Goal: Information Seeking & Learning: Learn about a topic

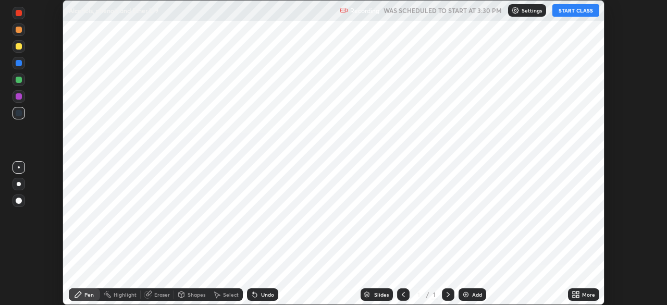
scroll to position [305, 666]
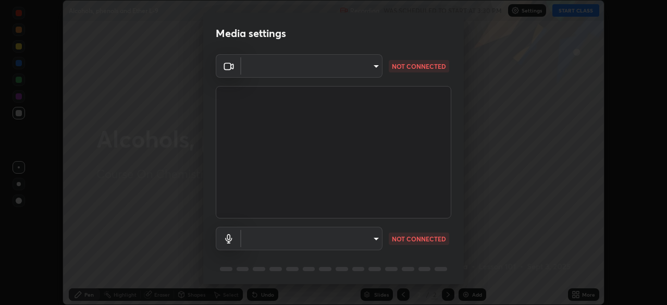
type input "fec30703c8e22cf69a8f77a224c2d994de0da897dc859dbf546555d8622b01d3"
type input "default"
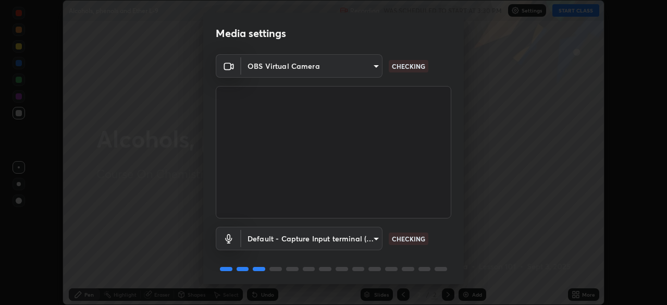
scroll to position [37, 0]
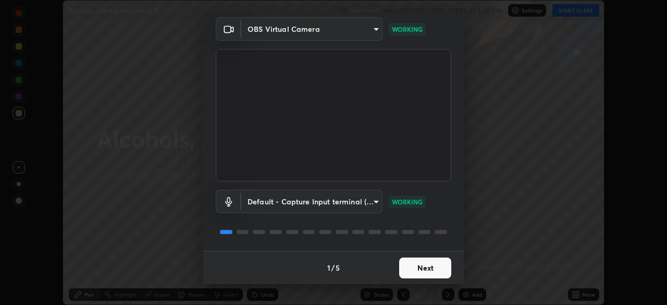
click at [433, 268] on button "Next" at bounding box center [425, 267] width 52 height 21
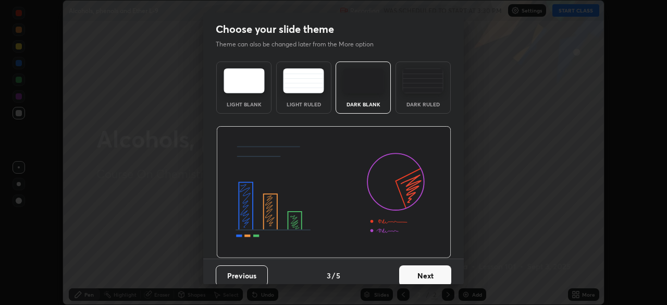
click at [432, 272] on button "Next" at bounding box center [425, 275] width 52 height 21
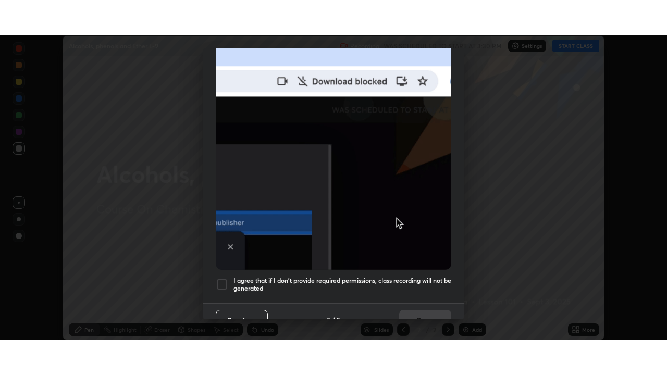
scroll to position [250, 0]
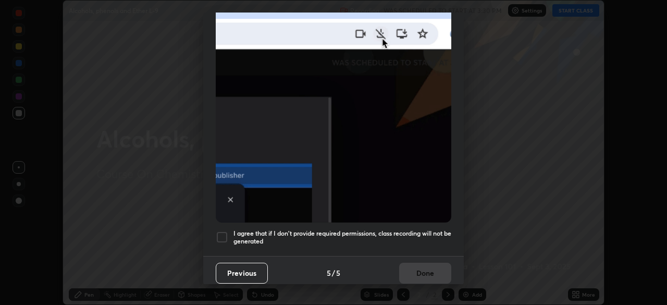
click at [277, 229] on h5 "I agree that if I don't provide required permissions, class recording will not …" at bounding box center [342, 237] width 218 height 16
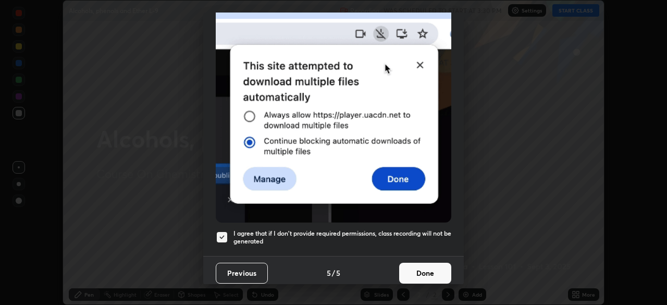
click at [410, 264] on button "Done" at bounding box center [425, 273] width 52 height 21
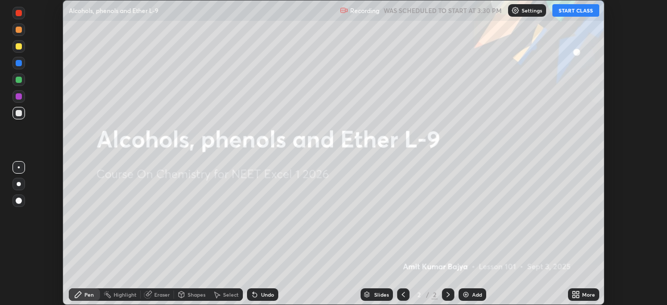
click at [588, 298] on div "More" at bounding box center [583, 294] width 31 height 13
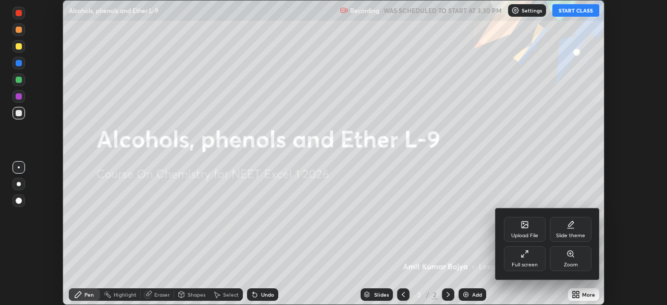
click at [531, 262] on div "Full screen" at bounding box center [525, 264] width 26 height 5
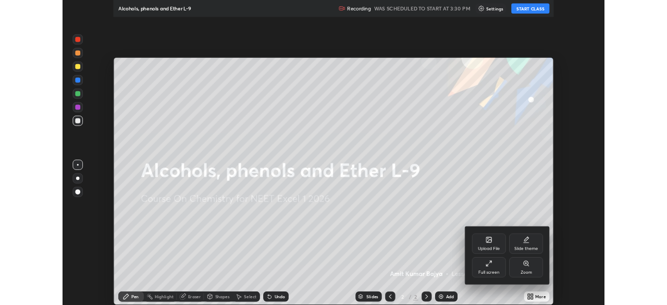
scroll to position [375, 667]
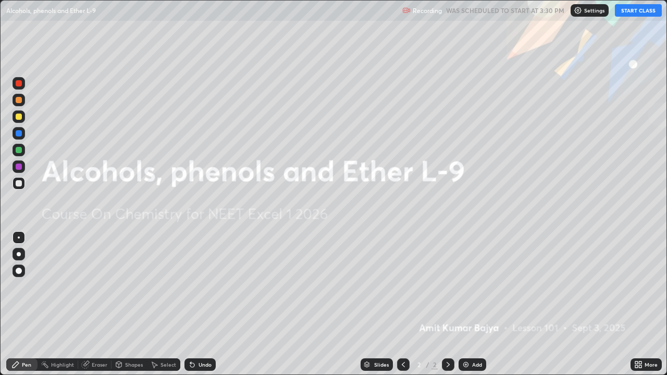
click at [642, 6] on button "START CLASS" at bounding box center [638, 10] width 47 height 13
click at [478, 304] on div "Add" at bounding box center [477, 364] width 10 height 5
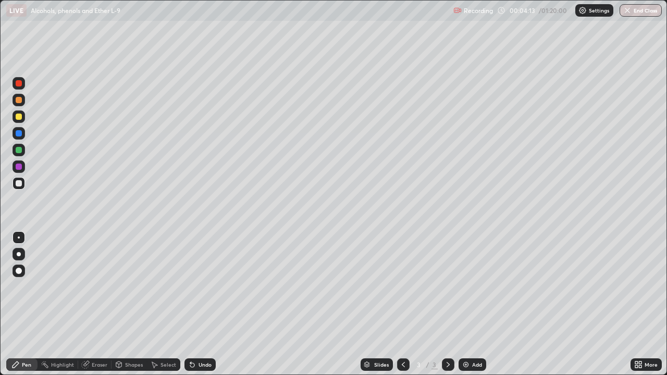
click at [19, 167] on div at bounding box center [19, 167] width 6 height 6
click at [23, 150] on div at bounding box center [19, 150] width 13 height 13
click at [22, 116] on div at bounding box center [19, 116] width 13 height 13
click at [21, 83] on div at bounding box center [19, 83] width 6 height 6
click at [19, 167] on div at bounding box center [19, 167] width 6 height 6
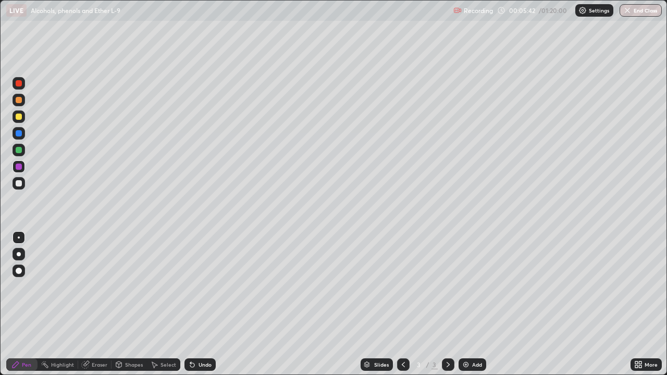
click at [21, 83] on div at bounding box center [19, 83] width 6 height 6
click at [21, 84] on div at bounding box center [19, 83] width 6 height 6
click at [19, 100] on div at bounding box center [19, 100] width 6 height 6
click at [19, 83] on div at bounding box center [19, 83] width 6 height 6
click at [23, 118] on div at bounding box center [19, 116] width 13 height 13
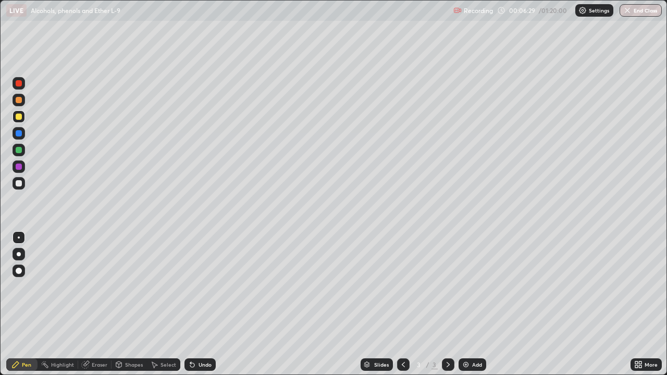
click at [23, 168] on div at bounding box center [19, 166] width 13 height 13
click at [19, 183] on div at bounding box center [19, 183] width 6 height 6
click at [23, 168] on div at bounding box center [19, 166] width 13 height 13
click at [19, 150] on div at bounding box center [19, 150] width 6 height 6
click at [20, 83] on div at bounding box center [19, 83] width 6 height 6
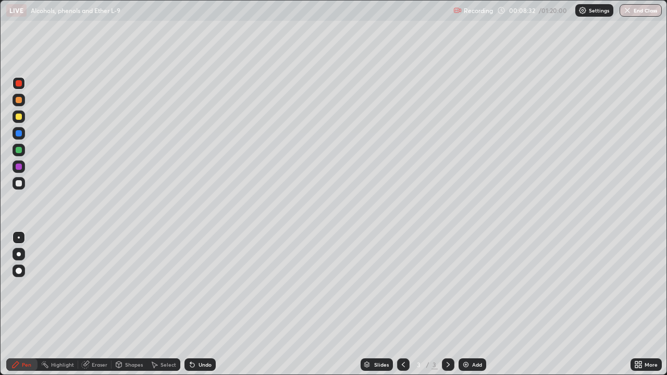
click at [21, 135] on div at bounding box center [19, 133] width 6 height 6
click at [22, 167] on div at bounding box center [19, 166] width 13 height 13
click at [19, 183] on div at bounding box center [19, 183] width 6 height 6
click at [22, 165] on div at bounding box center [19, 166] width 13 height 13
click at [23, 118] on div at bounding box center [19, 116] width 13 height 13
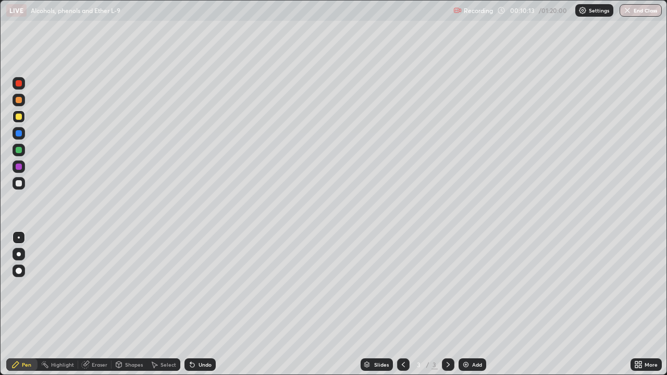
click at [21, 99] on div at bounding box center [19, 100] width 6 height 6
click at [22, 168] on div at bounding box center [19, 166] width 13 height 13
click at [24, 150] on div at bounding box center [19, 150] width 13 height 13
click at [23, 185] on div at bounding box center [19, 183] width 13 height 13
click at [19, 167] on div at bounding box center [19, 167] width 6 height 6
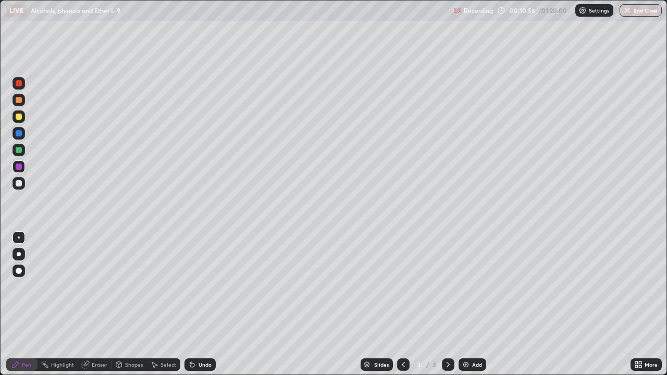
click at [20, 117] on div at bounding box center [19, 117] width 6 height 6
click at [19, 183] on div at bounding box center [19, 183] width 6 height 6
click at [21, 100] on div at bounding box center [19, 100] width 6 height 6
click at [105, 304] on div "Eraser" at bounding box center [100, 364] width 16 height 5
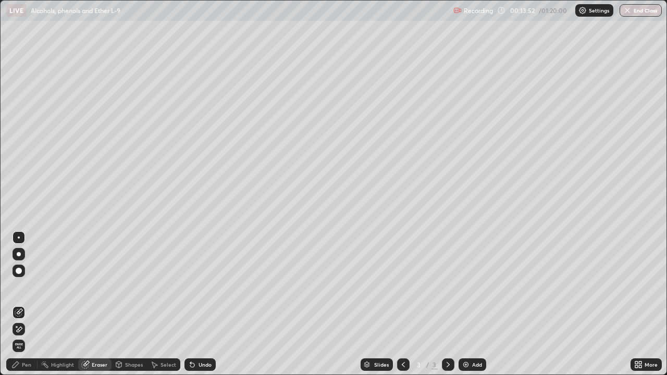
click at [23, 304] on div "Pen" at bounding box center [21, 364] width 31 height 13
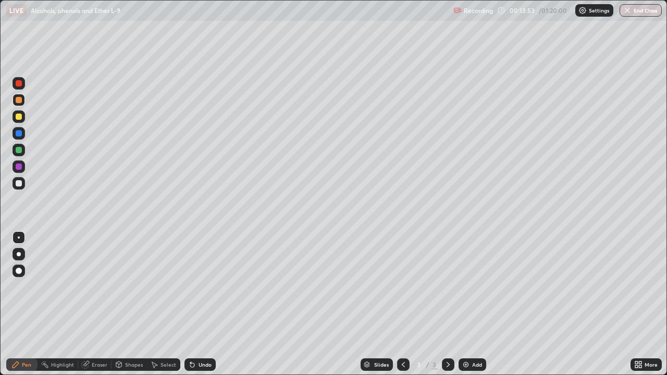
click at [22, 183] on div at bounding box center [19, 183] width 13 height 13
click at [23, 148] on div at bounding box center [19, 150] width 13 height 13
click at [19, 183] on div at bounding box center [19, 183] width 6 height 6
click at [19, 167] on div at bounding box center [19, 167] width 6 height 6
click at [22, 183] on div at bounding box center [19, 183] width 13 height 13
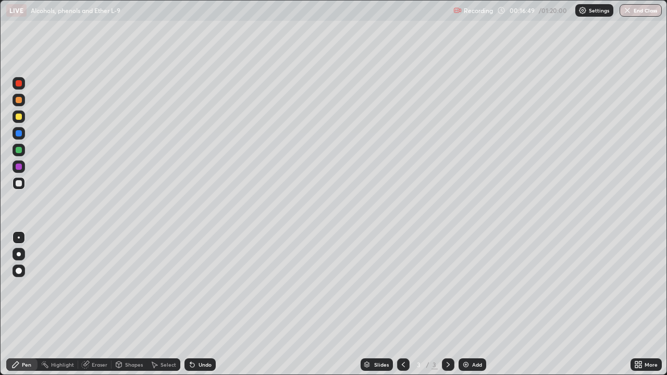
click at [21, 150] on div at bounding box center [19, 150] width 6 height 6
click at [24, 97] on div at bounding box center [19, 100] width 13 height 13
click at [24, 182] on div at bounding box center [19, 183] width 13 height 13
click at [24, 166] on div at bounding box center [19, 166] width 13 height 13
click at [24, 185] on div at bounding box center [19, 183] width 13 height 13
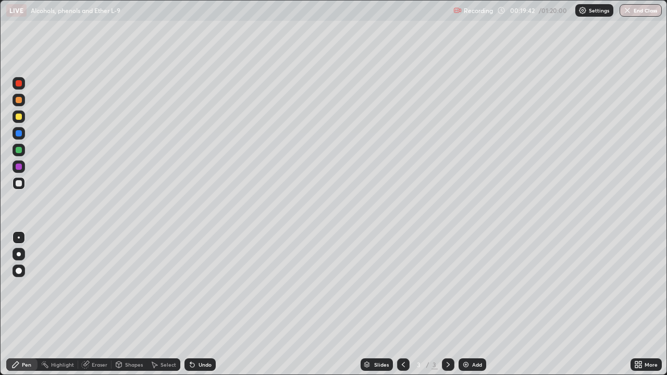
click at [605, 304] on div "Slides 3 / 3 Add" at bounding box center [423, 364] width 415 height 21
click at [472, 304] on div "Add" at bounding box center [477, 364] width 10 height 5
click at [22, 119] on div at bounding box center [19, 116] width 13 height 13
click at [23, 86] on div at bounding box center [19, 83] width 13 height 13
click at [23, 146] on div at bounding box center [19, 150] width 13 height 13
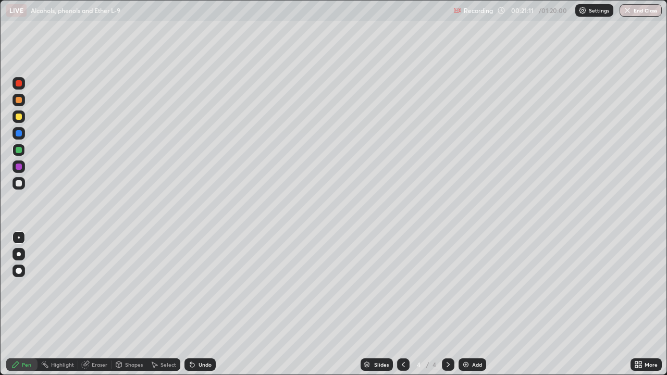
click at [205, 304] on div "Undo" at bounding box center [204, 364] width 13 height 5
click at [23, 184] on div at bounding box center [19, 183] width 13 height 13
click at [24, 151] on div at bounding box center [19, 150] width 13 height 13
click at [23, 182] on div at bounding box center [19, 183] width 13 height 13
click at [402, 304] on icon at bounding box center [403, 364] width 8 height 8
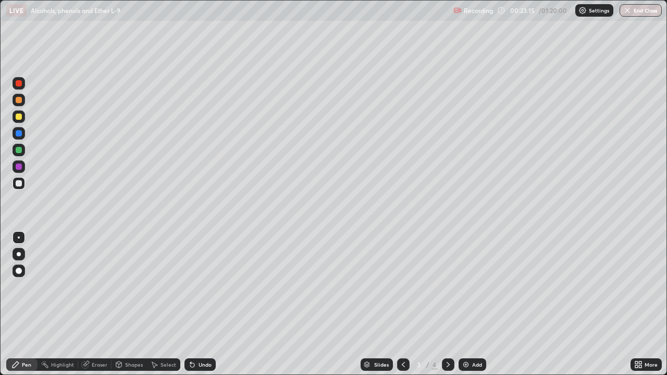
click at [21, 169] on div at bounding box center [19, 166] width 13 height 13
click at [203, 304] on div "Undo" at bounding box center [204, 364] width 13 height 5
click at [205, 304] on div "Undo" at bounding box center [204, 364] width 13 height 5
click at [204, 304] on div "Undo" at bounding box center [204, 364] width 13 height 5
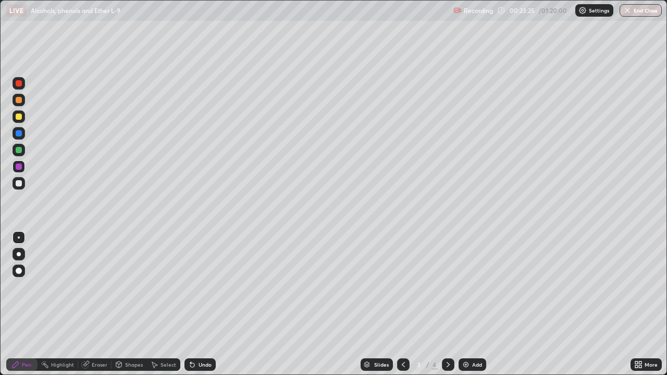
click at [202, 304] on div "Undo" at bounding box center [204, 364] width 13 height 5
click at [201, 304] on div "Undo" at bounding box center [204, 364] width 13 height 5
click at [200, 304] on div "Undo" at bounding box center [204, 364] width 13 height 5
click at [200, 304] on div "Undo" at bounding box center [199, 364] width 31 height 13
click at [198, 304] on div "Undo" at bounding box center [199, 364] width 31 height 13
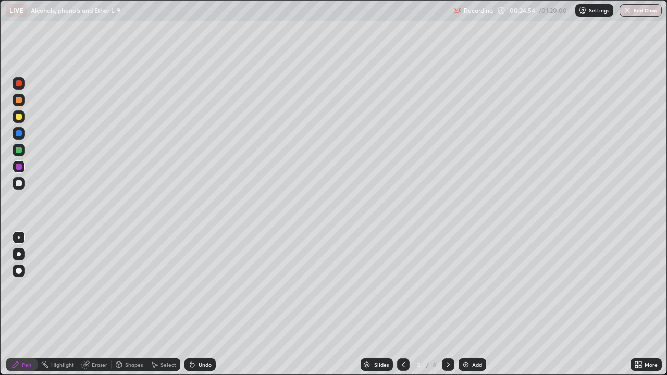
click at [22, 132] on div at bounding box center [19, 133] width 13 height 13
click at [21, 116] on div at bounding box center [19, 117] width 6 height 6
click at [19, 183] on div at bounding box center [19, 183] width 6 height 6
click at [446, 304] on icon at bounding box center [448, 364] width 8 height 8
click at [402, 304] on icon at bounding box center [403, 364] width 8 height 8
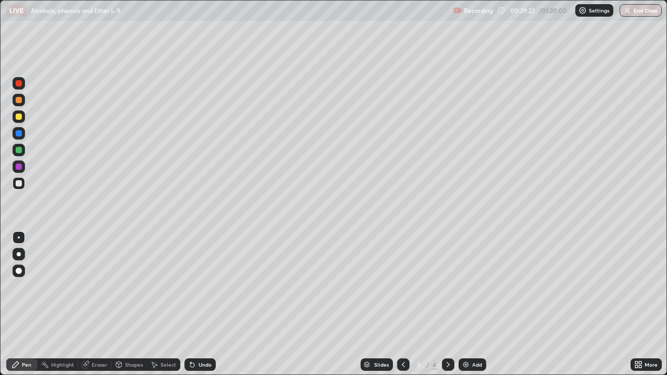
click at [447, 304] on icon at bounding box center [448, 364] width 8 height 8
click at [20, 86] on div at bounding box center [19, 83] width 6 height 6
click at [21, 150] on div at bounding box center [19, 150] width 6 height 6
click at [23, 182] on div at bounding box center [19, 183] width 13 height 13
click at [24, 168] on div at bounding box center [19, 166] width 13 height 13
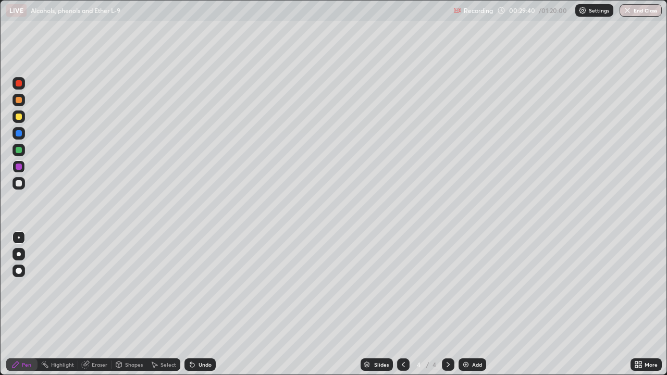
click at [19, 183] on div at bounding box center [19, 183] width 6 height 6
click at [19, 83] on div at bounding box center [19, 83] width 6 height 6
click at [19, 100] on div at bounding box center [19, 100] width 6 height 6
click at [21, 149] on div at bounding box center [19, 150] width 6 height 6
click at [19, 132] on div at bounding box center [19, 133] width 6 height 6
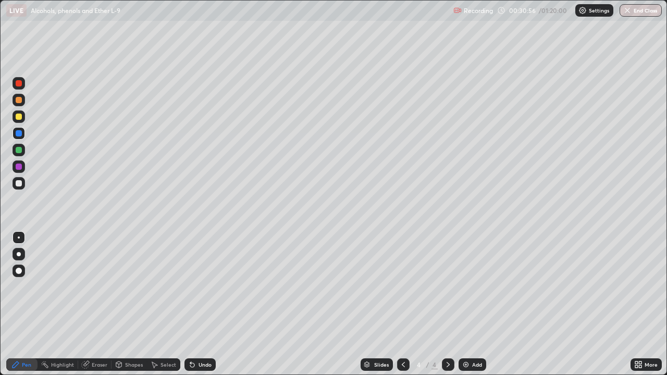
click at [20, 102] on div at bounding box center [19, 100] width 6 height 6
click at [19, 117] on div at bounding box center [19, 117] width 6 height 6
click at [21, 184] on div at bounding box center [19, 183] width 6 height 6
click at [23, 133] on div at bounding box center [19, 133] width 13 height 13
click at [24, 183] on div at bounding box center [19, 183] width 13 height 13
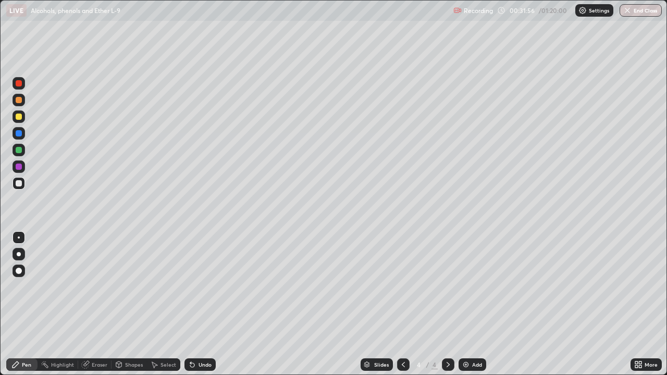
click at [208, 304] on div "Undo" at bounding box center [204, 364] width 13 height 5
click at [206, 304] on div "Undo" at bounding box center [204, 364] width 13 height 5
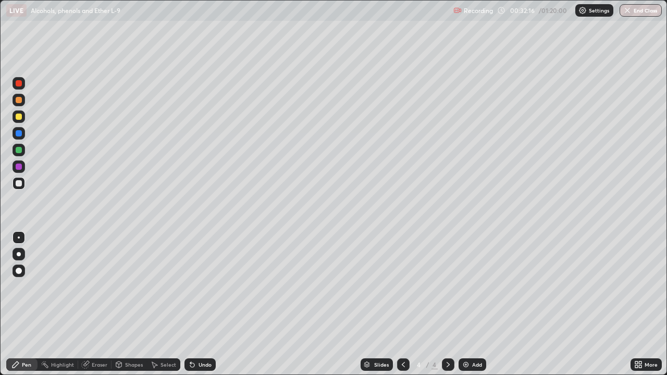
click at [203, 304] on div "Undo" at bounding box center [204, 364] width 13 height 5
click at [213, 304] on div "Undo" at bounding box center [199, 364] width 31 height 13
click at [22, 135] on div at bounding box center [19, 133] width 13 height 13
click at [468, 304] on div "Add" at bounding box center [472, 364] width 28 height 13
click at [24, 83] on div at bounding box center [19, 83] width 13 height 13
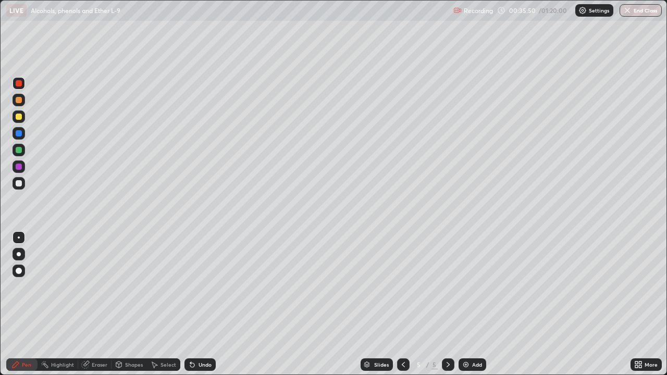
click at [24, 117] on div at bounding box center [19, 116] width 13 height 13
click at [20, 134] on div at bounding box center [19, 133] width 6 height 6
click at [21, 151] on div at bounding box center [19, 150] width 6 height 6
click at [22, 168] on div at bounding box center [19, 166] width 13 height 13
click at [23, 183] on div at bounding box center [19, 183] width 13 height 13
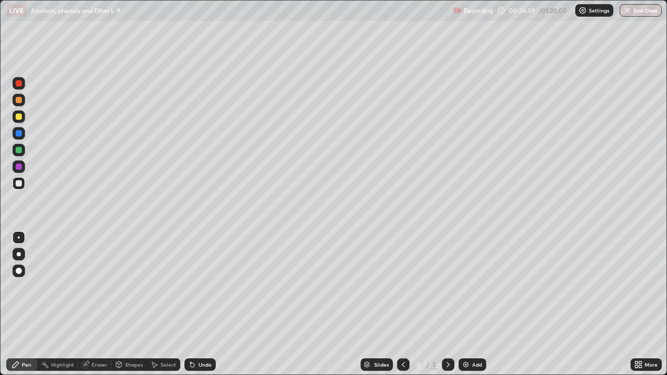
click at [17, 121] on div at bounding box center [19, 116] width 13 height 13
click at [20, 182] on div at bounding box center [19, 183] width 6 height 6
click at [24, 121] on div at bounding box center [19, 116] width 13 height 17
click at [24, 149] on div at bounding box center [19, 150] width 13 height 13
click at [19, 166] on div at bounding box center [19, 167] width 6 height 6
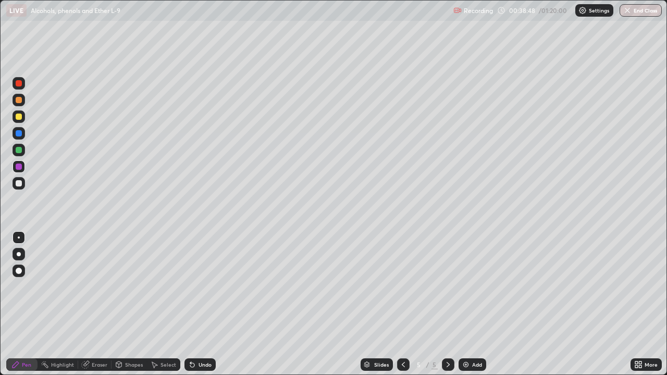
click at [24, 182] on div at bounding box center [19, 183] width 13 height 13
click at [21, 133] on div at bounding box center [19, 133] width 6 height 6
click at [20, 115] on div at bounding box center [19, 117] width 6 height 6
click at [21, 85] on div at bounding box center [19, 83] width 6 height 6
click at [22, 182] on div at bounding box center [19, 183] width 13 height 13
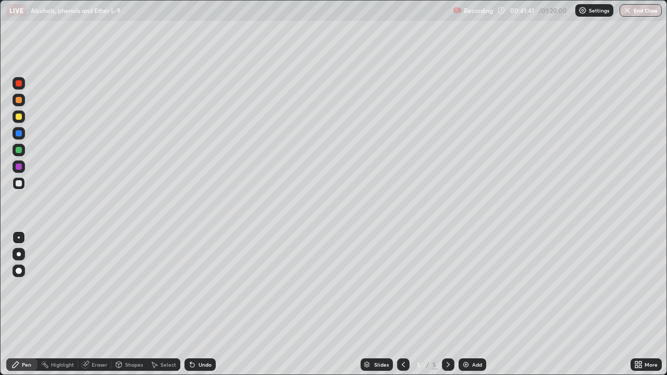
click at [208, 304] on div "Undo" at bounding box center [204, 364] width 13 height 5
click at [206, 304] on div "Undo" at bounding box center [204, 364] width 13 height 5
click at [22, 86] on div at bounding box center [19, 83] width 13 height 13
click at [21, 133] on div at bounding box center [19, 133] width 6 height 6
click at [23, 183] on div at bounding box center [19, 183] width 13 height 13
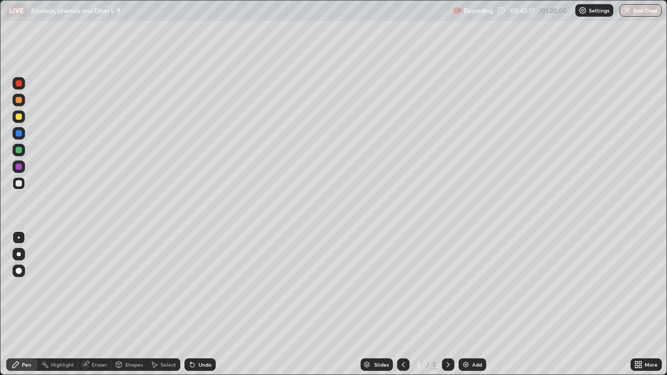
click at [19, 100] on div at bounding box center [19, 100] width 6 height 6
click at [18, 183] on div at bounding box center [19, 183] width 6 height 6
click at [23, 165] on div at bounding box center [19, 166] width 13 height 13
click at [19, 117] on div at bounding box center [19, 117] width 6 height 6
click at [23, 103] on div at bounding box center [19, 100] width 13 height 13
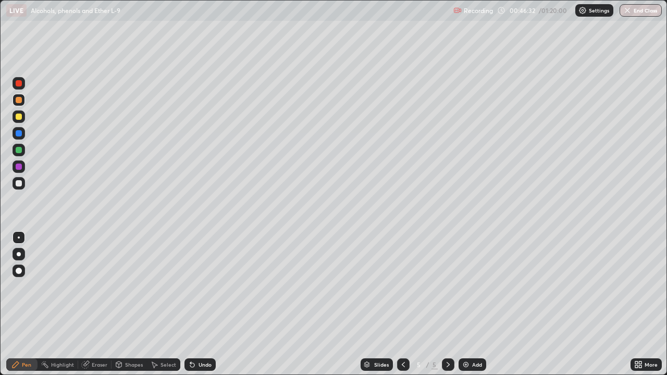
click at [19, 100] on div at bounding box center [19, 100] width 6 height 6
click at [23, 151] on div at bounding box center [19, 150] width 13 height 13
click at [20, 185] on div at bounding box center [19, 183] width 6 height 6
click at [24, 151] on div at bounding box center [19, 150] width 13 height 13
click at [23, 184] on div at bounding box center [19, 183] width 13 height 13
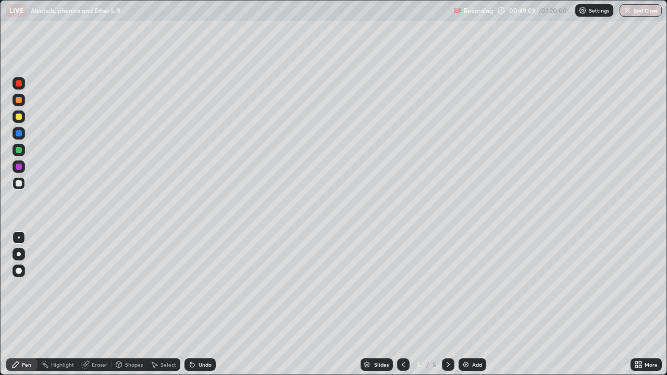
click at [22, 84] on div at bounding box center [19, 83] width 13 height 13
click at [24, 99] on div at bounding box center [19, 100] width 13 height 13
click at [406, 304] on div at bounding box center [403, 364] width 13 height 13
click at [446, 304] on div at bounding box center [448, 364] width 13 height 13
click at [23, 169] on div at bounding box center [19, 166] width 13 height 13
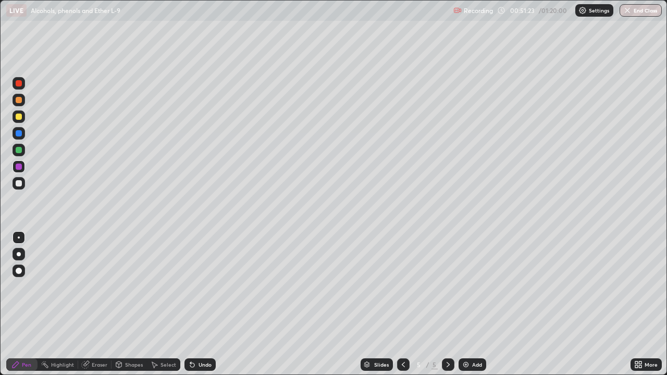
click at [22, 152] on div at bounding box center [19, 150] width 13 height 13
click at [465, 304] on img at bounding box center [466, 364] width 8 height 8
click at [23, 118] on div at bounding box center [19, 116] width 13 height 13
click at [21, 132] on div at bounding box center [19, 133] width 6 height 6
click at [23, 165] on div at bounding box center [19, 166] width 13 height 13
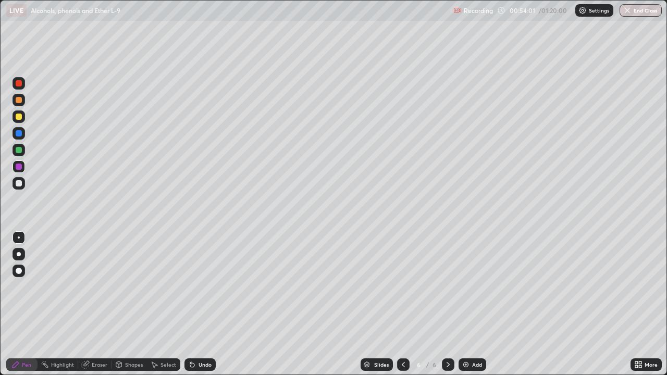
click at [24, 148] on div at bounding box center [19, 150] width 13 height 13
click at [23, 182] on div at bounding box center [19, 183] width 13 height 13
click at [20, 135] on div at bounding box center [19, 133] width 6 height 6
click at [23, 83] on div at bounding box center [19, 83] width 13 height 13
click at [19, 133] on div at bounding box center [19, 133] width 6 height 6
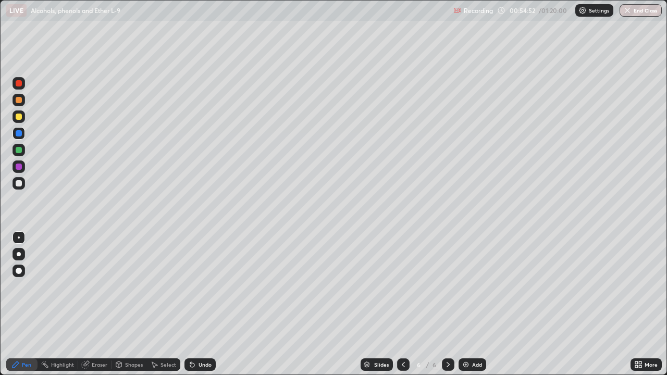
click at [20, 151] on div at bounding box center [19, 150] width 6 height 6
click at [22, 183] on div at bounding box center [19, 183] width 13 height 13
click at [21, 118] on div at bounding box center [19, 117] width 6 height 6
click at [19, 167] on div at bounding box center [19, 167] width 6 height 6
click at [19, 183] on div at bounding box center [19, 183] width 6 height 6
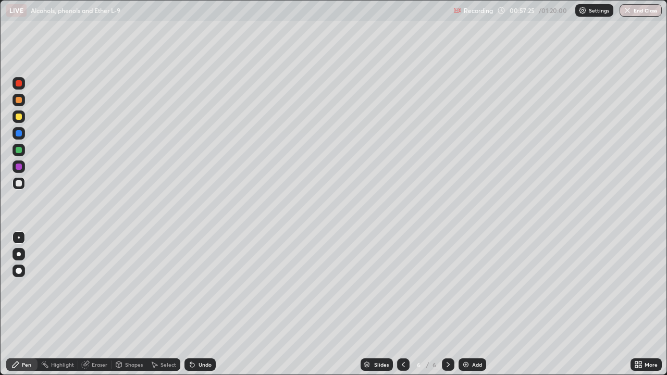
click at [23, 165] on div at bounding box center [19, 166] width 13 height 13
click at [21, 185] on div at bounding box center [19, 183] width 6 height 6
click at [22, 166] on div at bounding box center [19, 166] width 13 height 13
click at [23, 181] on div at bounding box center [19, 183] width 13 height 13
click at [23, 165] on div at bounding box center [19, 166] width 13 height 13
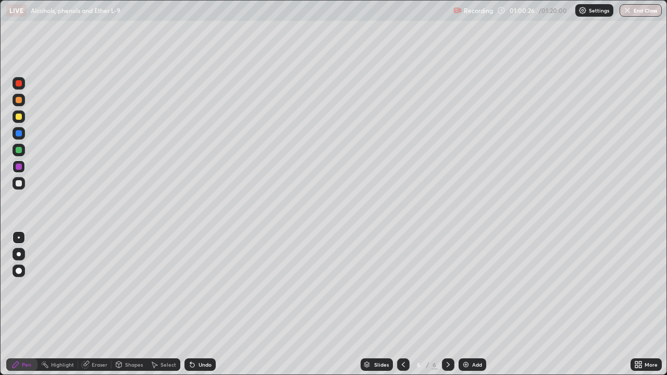
click at [22, 183] on div at bounding box center [19, 183] width 13 height 13
click at [22, 149] on div at bounding box center [19, 150] width 13 height 13
click at [23, 165] on div at bounding box center [19, 166] width 13 height 13
click at [23, 183] on div at bounding box center [19, 183] width 13 height 13
click at [15, 44] on div "Erase all" at bounding box center [18, 187] width 25 height 333
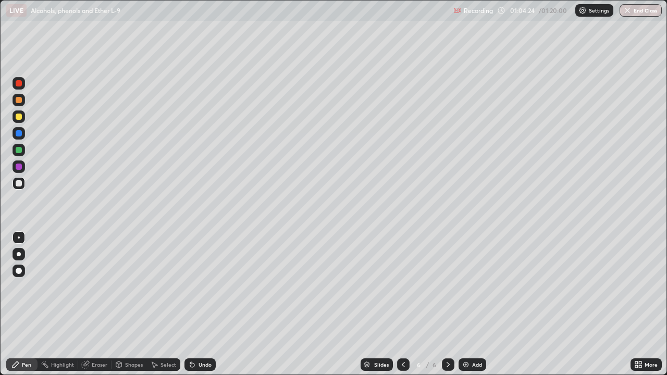
click at [28, 60] on div "Erase all" at bounding box center [18, 187] width 25 height 333
click at [28, 59] on div "Erase all" at bounding box center [18, 187] width 25 height 333
click at [20, 164] on div at bounding box center [19, 167] width 6 height 6
click at [19, 118] on div at bounding box center [19, 117] width 6 height 6
click at [19, 98] on div at bounding box center [19, 100] width 6 height 6
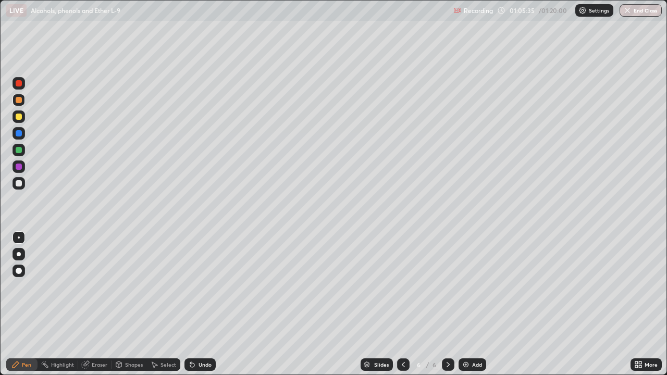
click at [19, 83] on div at bounding box center [19, 83] width 6 height 6
click at [471, 304] on div "Add" at bounding box center [472, 364] width 28 height 13
click at [23, 116] on div at bounding box center [19, 116] width 13 height 13
click at [22, 133] on div at bounding box center [19, 133] width 13 height 13
click at [22, 148] on div at bounding box center [19, 150] width 13 height 13
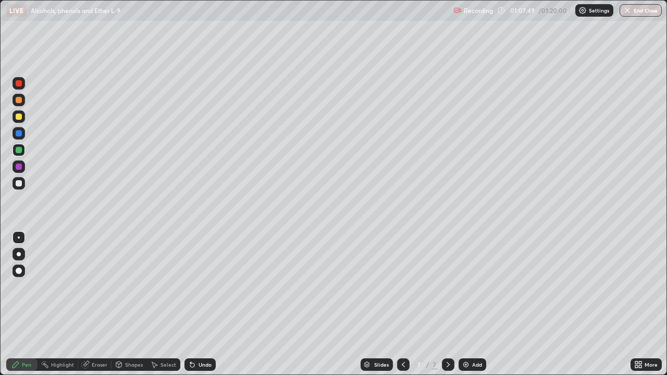
click at [24, 166] on div at bounding box center [19, 166] width 13 height 13
click at [21, 115] on div at bounding box center [19, 117] width 6 height 6
click at [19, 117] on div at bounding box center [19, 117] width 6 height 6
click at [22, 132] on div at bounding box center [19, 133] width 13 height 13
click at [19, 100] on div at bounding box center [19, 100] width 6 height 6
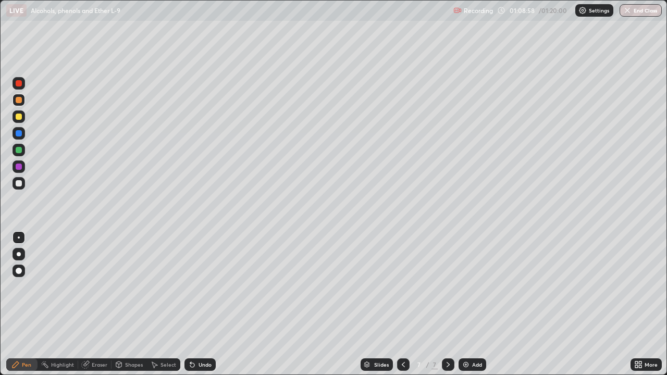
click at [22, 185] on div at bounding box center [19, 183] width 13 height 13
click at [24, 169] on div at bounding box center [19, 166] width 13 height 13
click at [472, 304] on div "Add" at bounding box center [477, 364] width 10 height 5
click at [19, 83] on div at bounding box center [19, 83] width 6 height 6
click at [21, 116] on div at bounding box center [19, 117] width 6 height 6
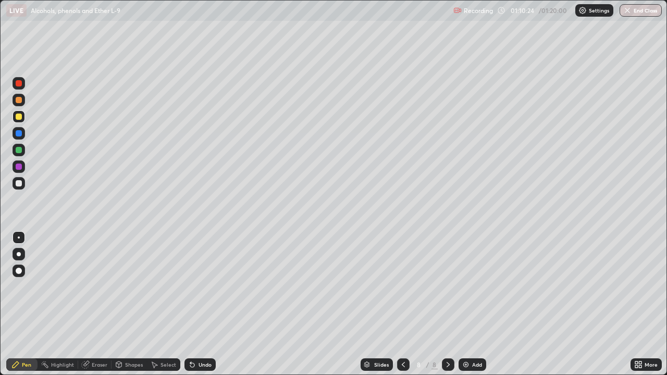
click at [18, 98] on div at bounding box center [19, 100] width 6 height 6
click at [20, 182] on div at bounding box center [19, 183] width 6 height 6
click at [21, 117] on div at bounding box center [19, 117] width 6 height 6
click at [198, 304] on div "Undo" at bounding box center [204, 364] width 13 height 5
click at [23, 136] on div at bounding box center [19, 133] width 13 height 13
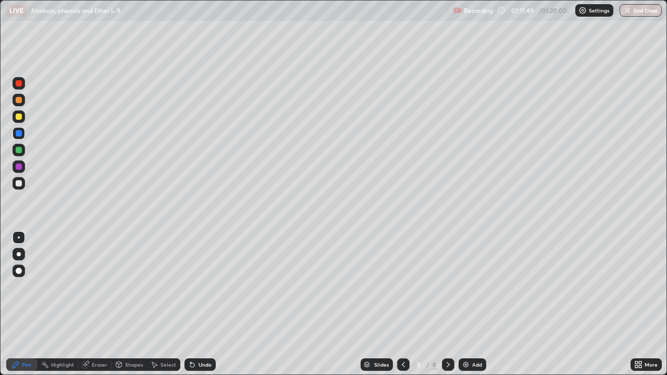
click at [23, 150] on div at bounding box center [19, 150] width 13 height 13
click at [21, 181] on div at bounding box center [19, 183] width 6 height 6
click at [208, 304] on div "Undo" at bounding box center [204, 364] width 13 height 5
click at [202, 304] on div "Undo" at bounding box center [204, 364] width 13 height 5
click at [21, 117] on div at bounding box center [19, 117] width 6 height 6
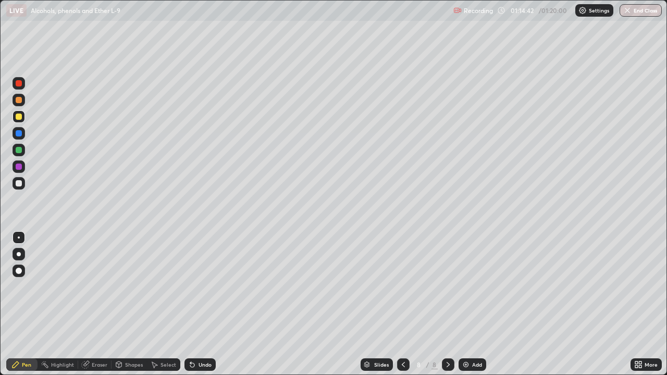
click at [21, 150] on div at bounding box center [19, 150] width 6 height 6
click at [19, 164] on div at bounding box center [19, 167] width 6 height 6
click at [19, 150] on div at bounding box center [19, 150] width 6 height 6
click at [21, 116] on div at bounding box center [19, 117] width 6 height 6
click at [23, 186] on div at bounding box center [19, 183] width 13 height 13
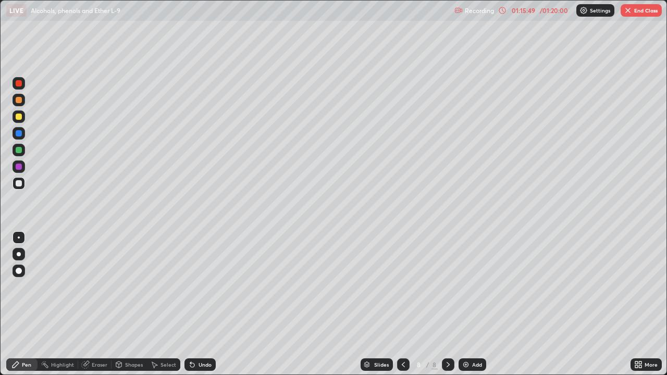
click at [99, 304] on div "Eraser" at bounding box center [100, 364] width 16 height 5
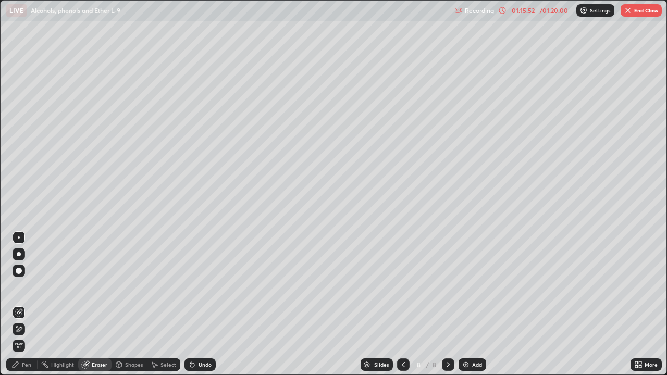
click at [29, 304] on div "Pen" at bounding box center [21, 364] width 31 height 13
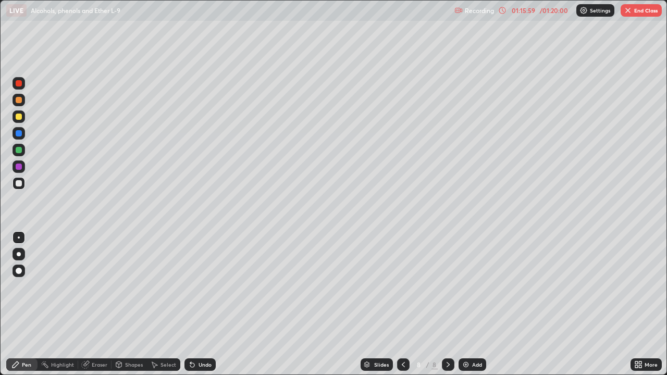
click at [19, 133] on div at bounding box center [19, 133] width 6 height 6
click at [21, 168] on div at bounding box center [19, 167] width 6 height 6
click at [21, 99] on div at bounding box center [19, 100] width 6 height 6
click at [20, 165] on div at bounding box center [19, 167] width 6 height 6
click at [19, 182] on div at bounding box center [19, 183] width 6 height 6
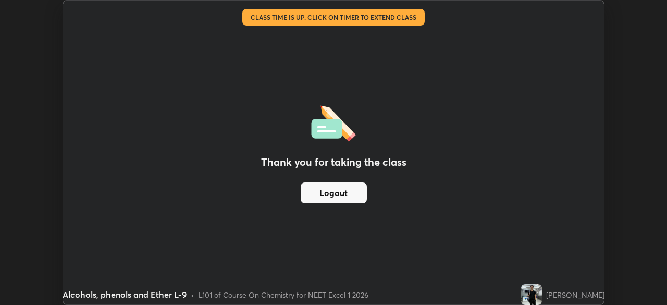
scroll to position [51788, 51426]
click at [376, 95] on div "Thank you for taking the class Logout" at bounding box center [333, 153] width 541 height 304
